Goal: Information Seeking & Learning: Learn about a topic

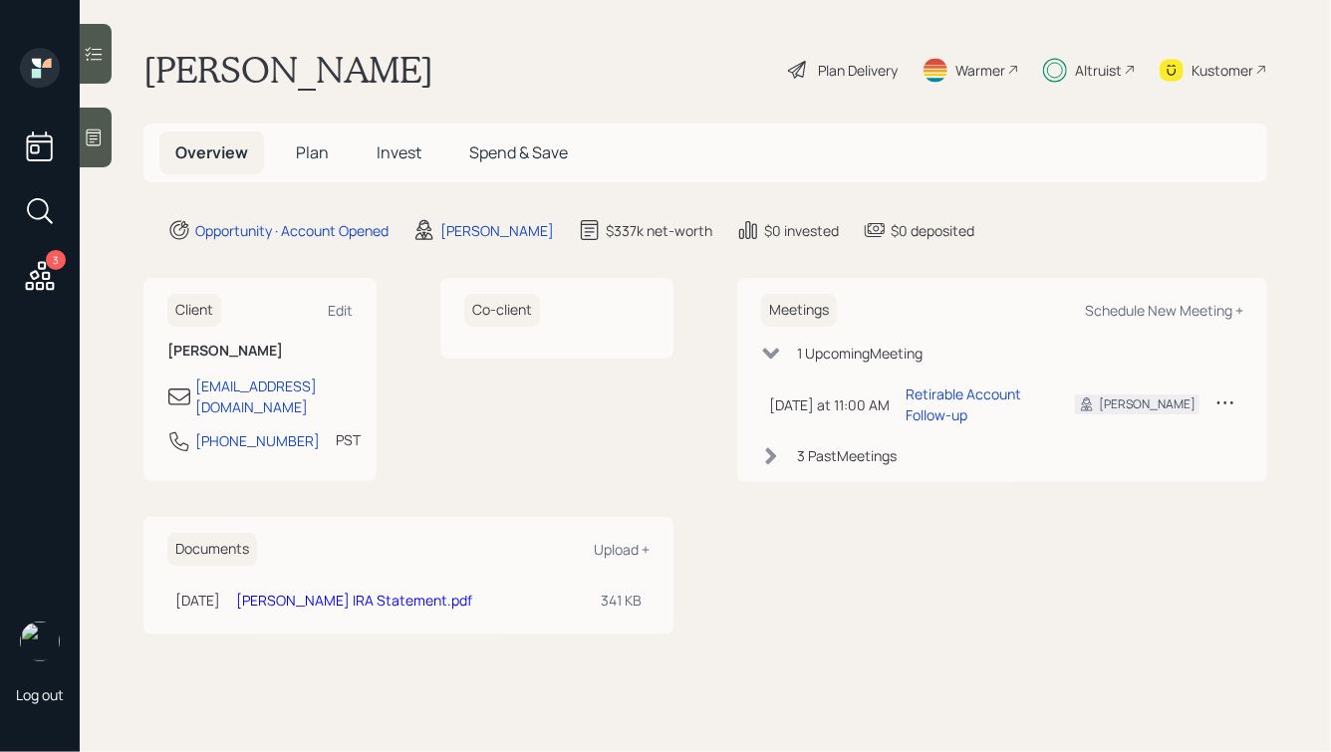
click at [403, 152] on span "Invest" at bounding box center [399, 152] width 45 height 22
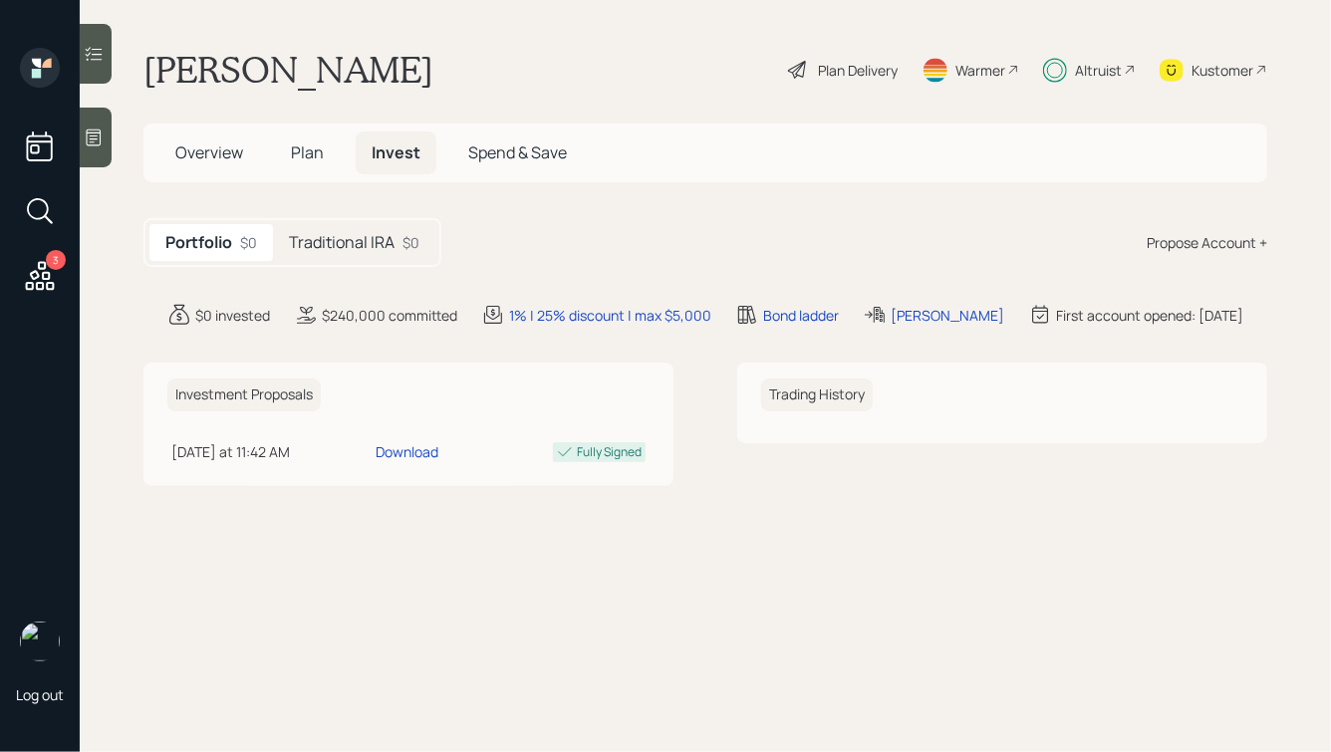
click at [364, 234] on h5 "Traditional IRA" at bounding box center [342, 242] width 106 height 19
